Goal: Communication & Community: Answer question/provide support

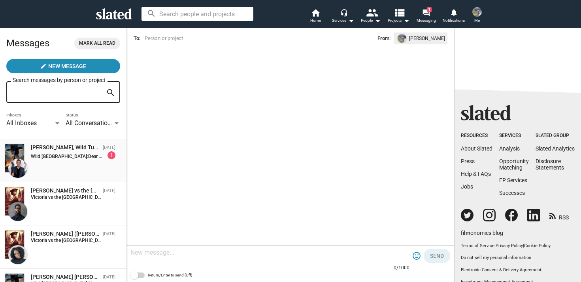
click at [67, 153] on div "Wild Turkey: Dear "Wild Turkey" team, I'm the founder of Sacred Ember Films and…" at bounding box center [73, 155] width 85 height 8
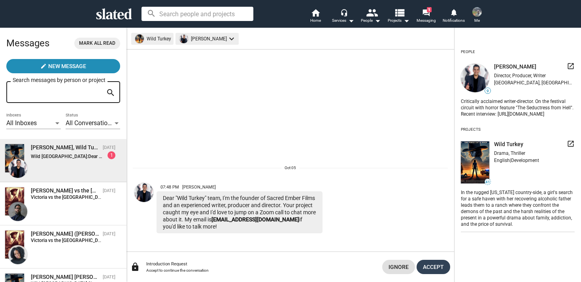
click at [433, 266] on span "Accept" at bounding box center [433, 266] width 21 height 14
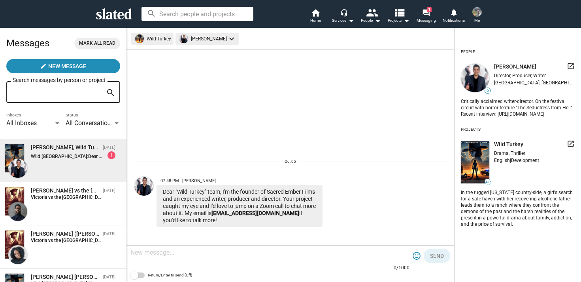
click at [235, 250] on textarea at bounding box center [269, 252] width 279 height 8
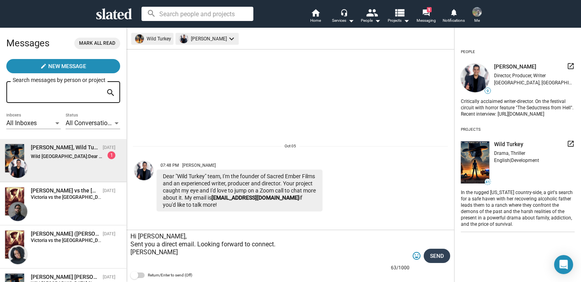
type textarea "Hi [PERSON_NAME], Sent you a direct email. Looking forward to connect. [PERSON_…"
click at [435, 253] on span "Send" at bounding box center [437, 255] width 14 height 14
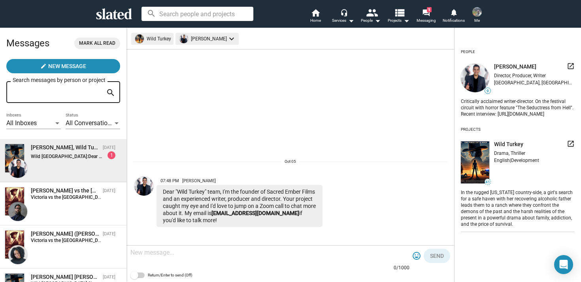
scroll to position [0, 0]
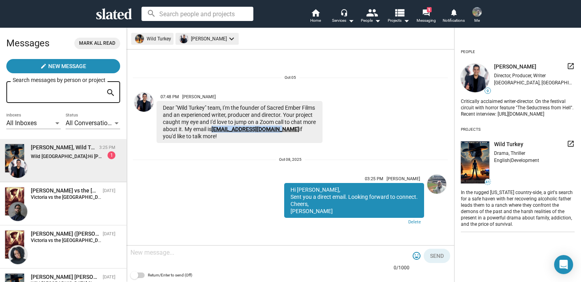
drag, startPoint x: 310, startPoint y: 129, endPoint x: 241, endPoint y: 131, distance: 69.2
click at [241, 131] on div "Dear "Wild Turkey" team, I'm the founder of Sacred Ember Films and an experienc…" at bounding box center [240, 122] width 166 height 42
copy link "[EMAIL_ADDRESS][DOMAIN_NAME]"
click at [188, 191] on div "03:25 PM Jay Fjestad Hi Andrew, Sent you a direct email. Looking forward to con…" at bounding box center [290, 199] width 315 height 56
click at [71, 153] on div "Wild Turkey: Hi Andrew, Sent you a direct email. Looking forward to connect. Ch…" at bounding box center [73, 155] width 85 height 8
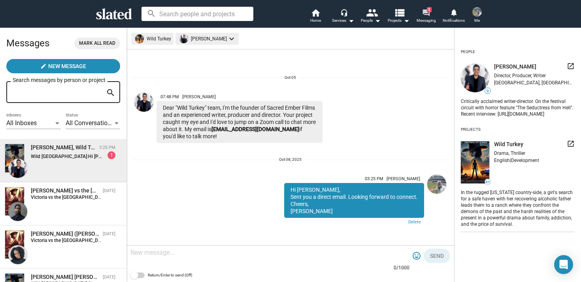
click at [425, 11] on mat-icon "forum" at bounding box center [426, 13] width 8 height 8
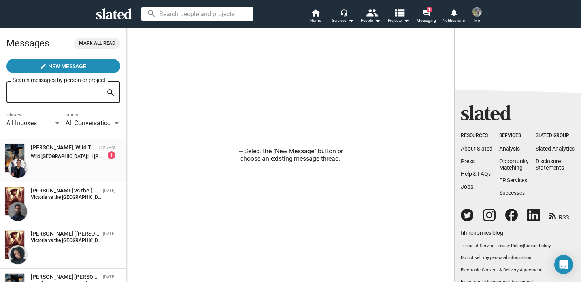
click at [55, 156] on strong "Wild [GEOGRAPHIC_DATA]:" at bounding box center [59, 156] width 57 height 6
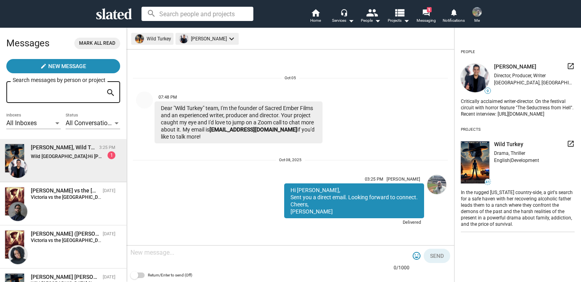
scroll to position [0, 0]
